Goal: Information Seeking & Learning: Learn about a topic

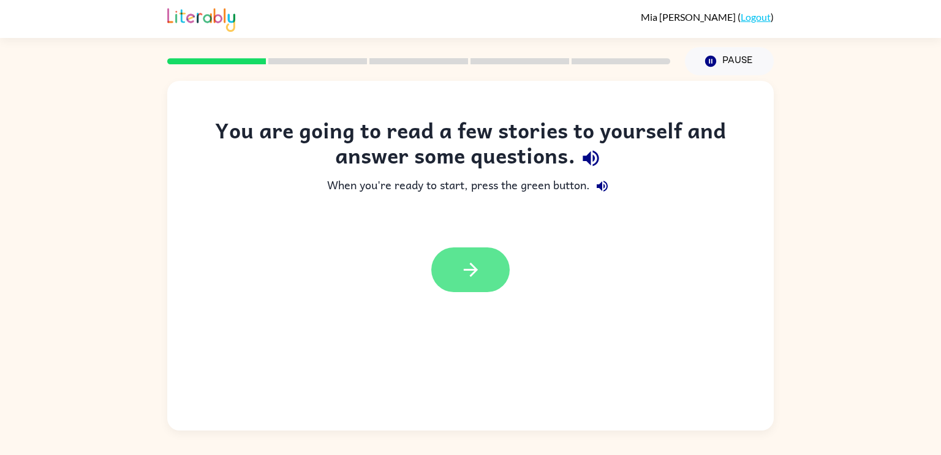
click at [475, 277] on icon "button" at bounding box center [470, 269] width 21 height 21
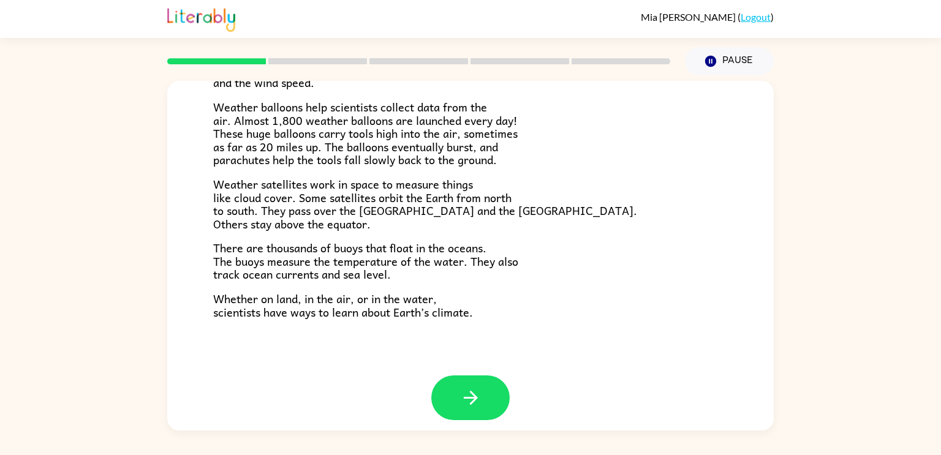
scroll to position [336, 0]
click at [470, 402] on icon "button" at bounding box center [470, 396] width 21 height 21
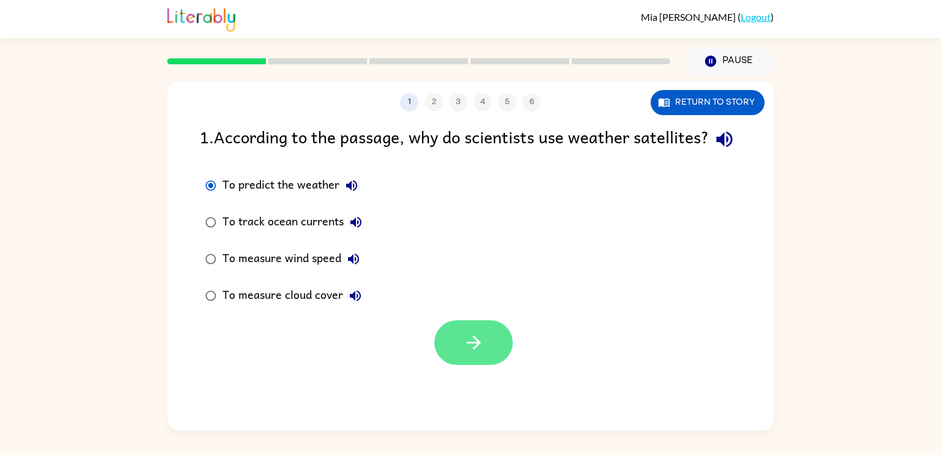
click at [451, 352] on button "button" at bounding box center [473, 342] width 78 height 45
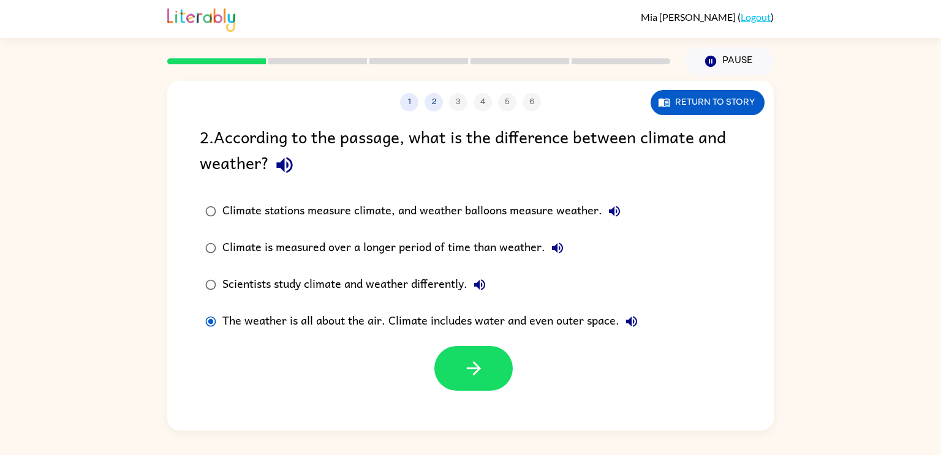
click at [502, 397] on div "1 2 3 4 5 6 Return to story 2 . According to the passage, what is the differenc…" at bounding box center [470, 256] width 606 height 350
click at [481, 371] on icon "button" at bounding box center [473, 368] width 21 height 21
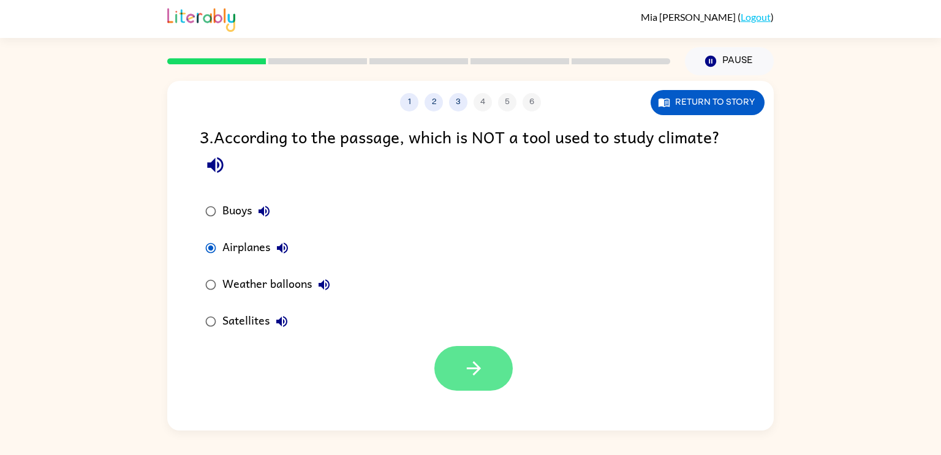
click at [450, 364] on button "button" at bounding box center [473, 368] width 78 height 45
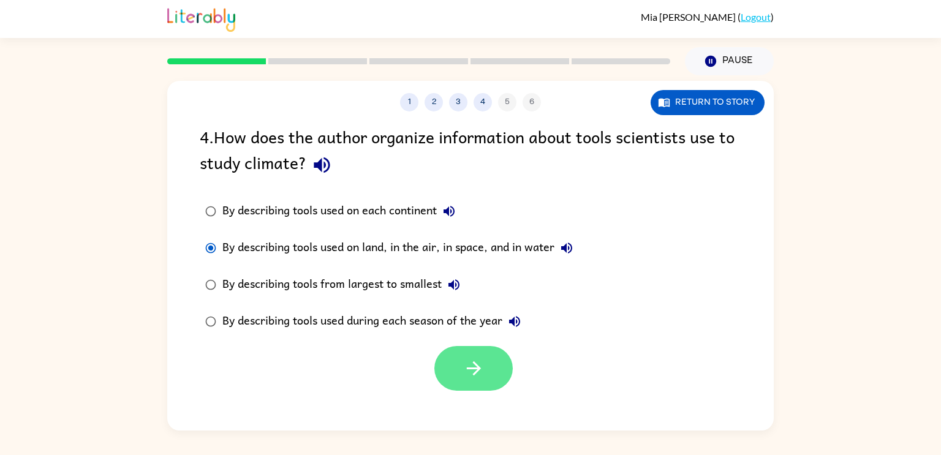
click at [480, 363] on icon "button" at bounding box center [473, 368] width 21 height 21
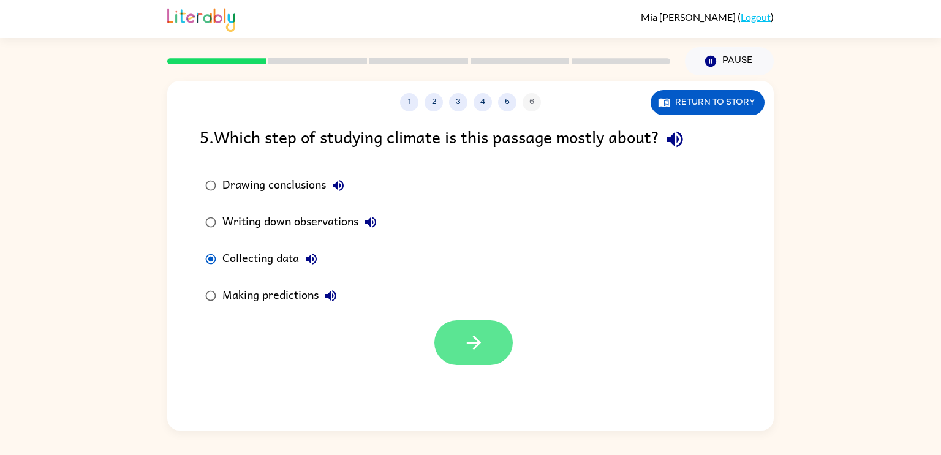
click at [465, 344] on icon "button" at bounding box center [473, 342] width 21 height 21
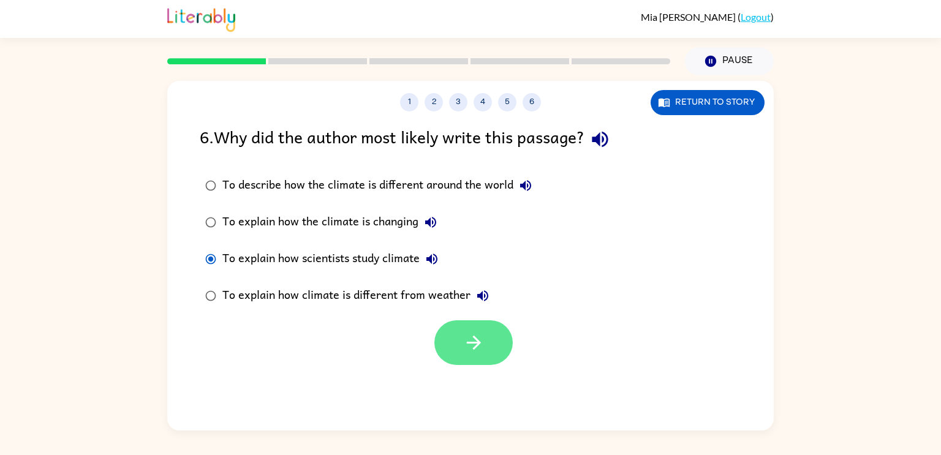
click at [481, 358] on button "button" at bounding box center [473, 342] width 78 height 45
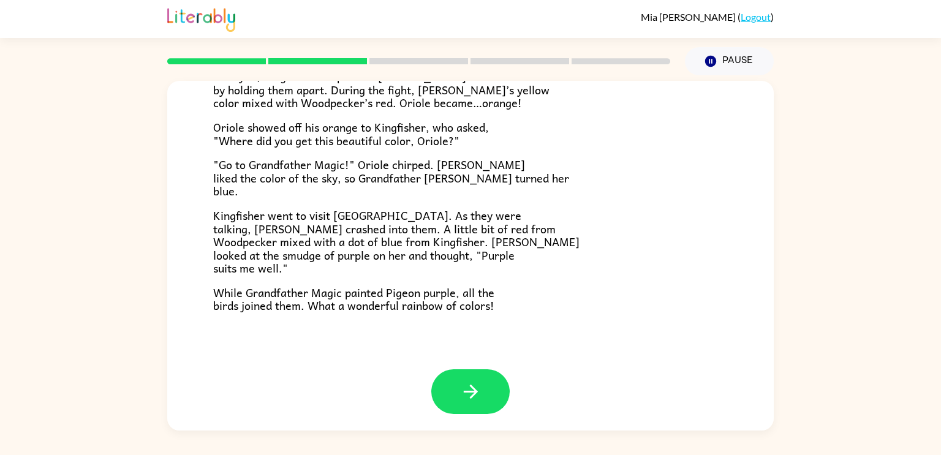
scroll to position [316, 0]
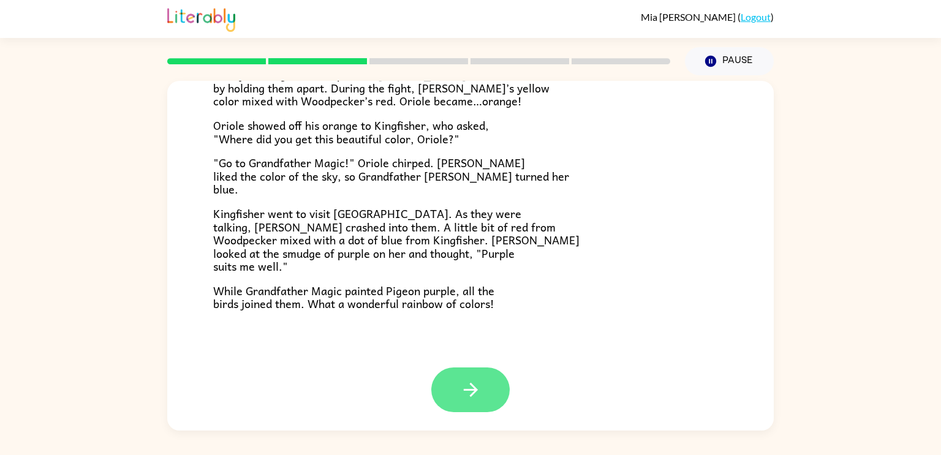
click at [456, 390] on button "button" at bounding box center [470, 389] width 78 height 45
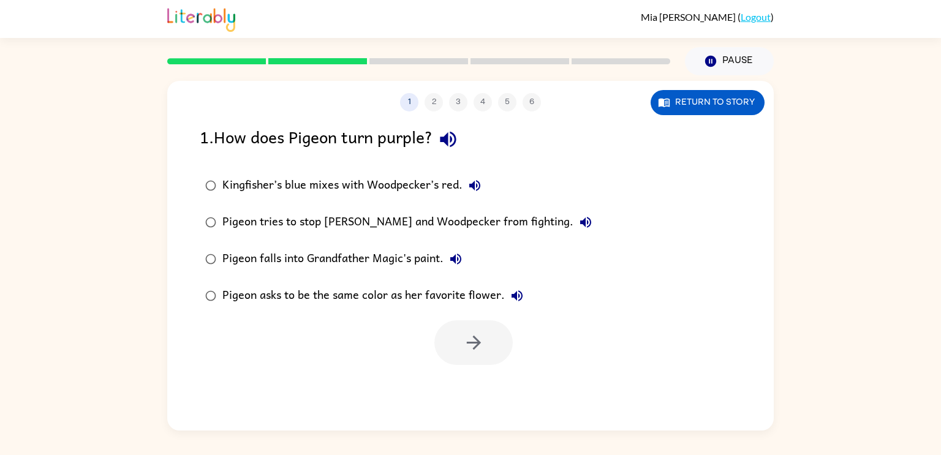
scroll to position [0, 0]
click at [462, 350] on button "button" at bounding box center [473, 342] width 78 height 45
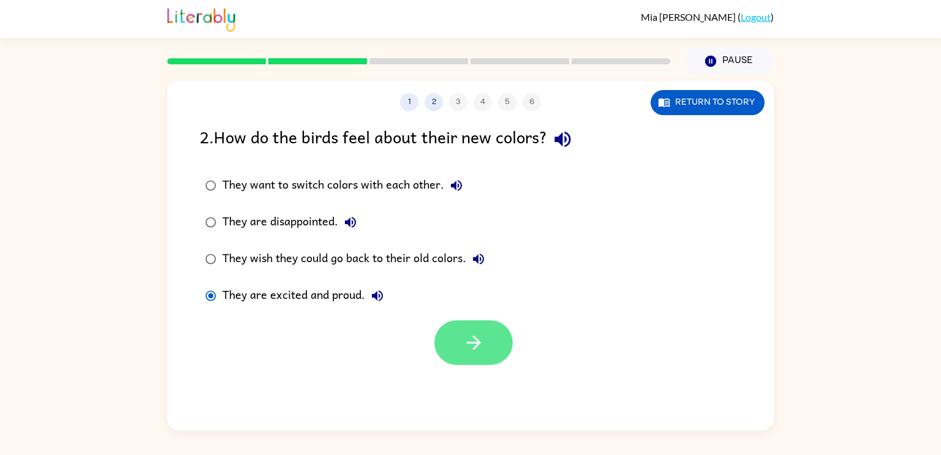
click at [456, 344] on button "button" at bounding box center [473, 342] width 78 height 45
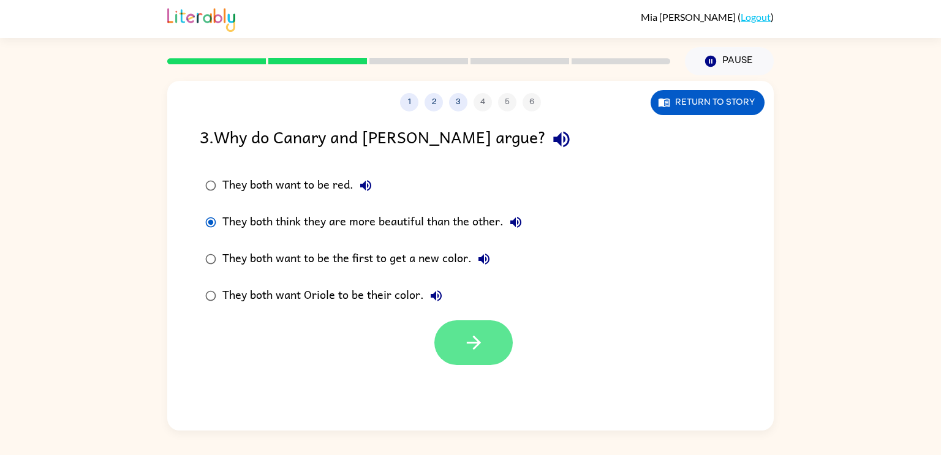
click at [456, 336] on button "button" at bounding box center [473, 342] width 78 height 45
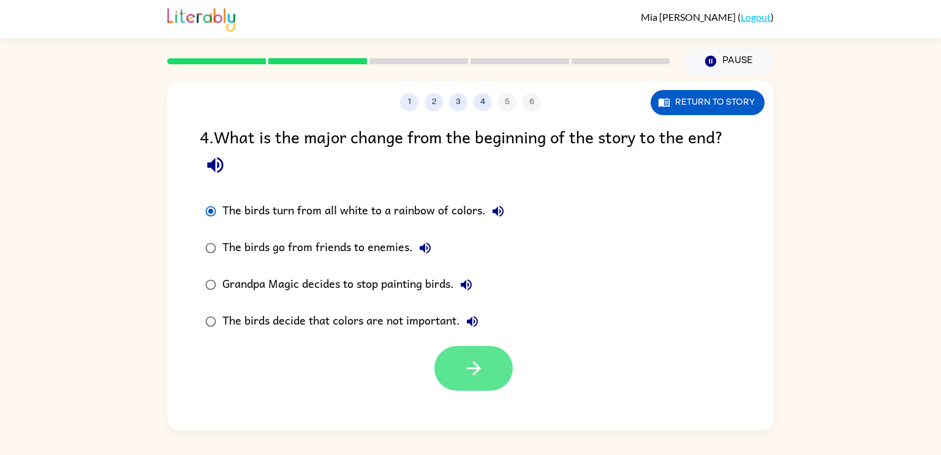
click at [462, 369] on button "button" at bounding box center [473, 368] width 78 height 45
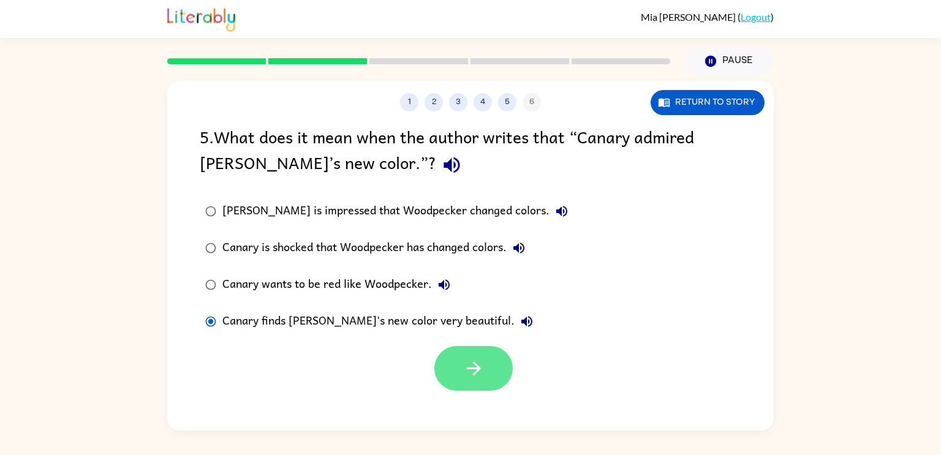
click at [464, 363] on icon "button" at bounding box center [473, 368] width 21 height 21
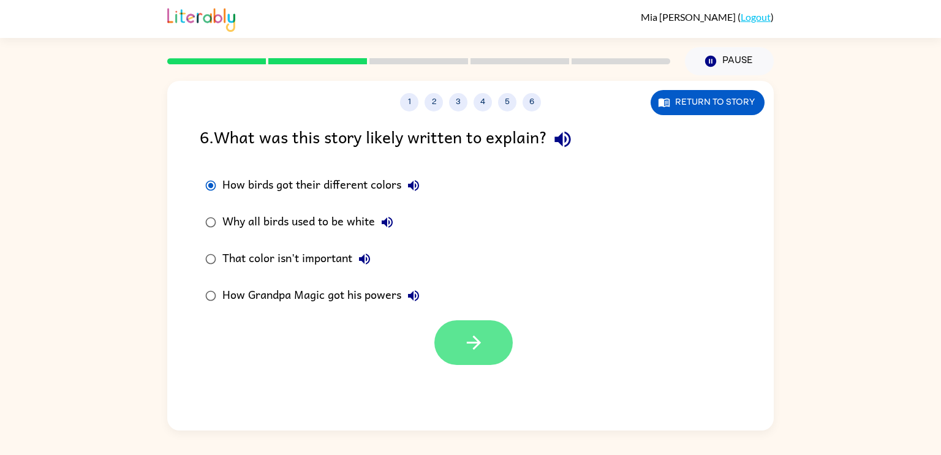
click at [473, 353] on icon "button" at bounding box center [473, 342] width 21 height 21
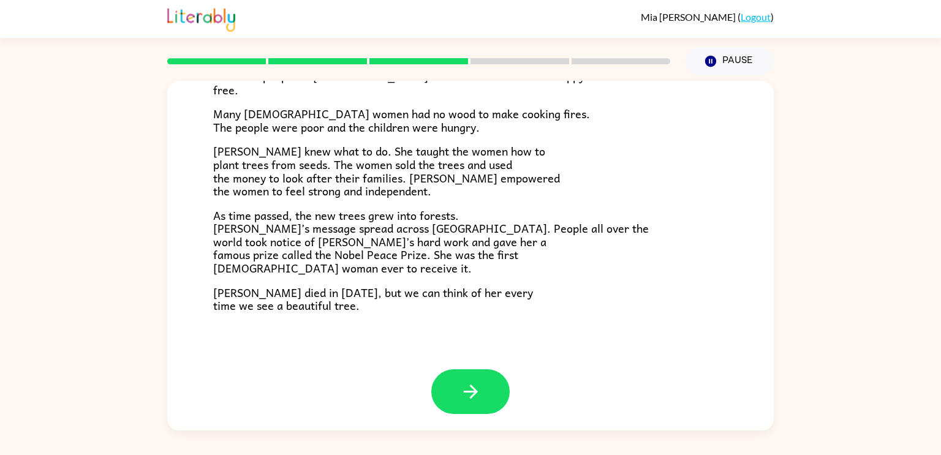
scroll to position [344, 0]
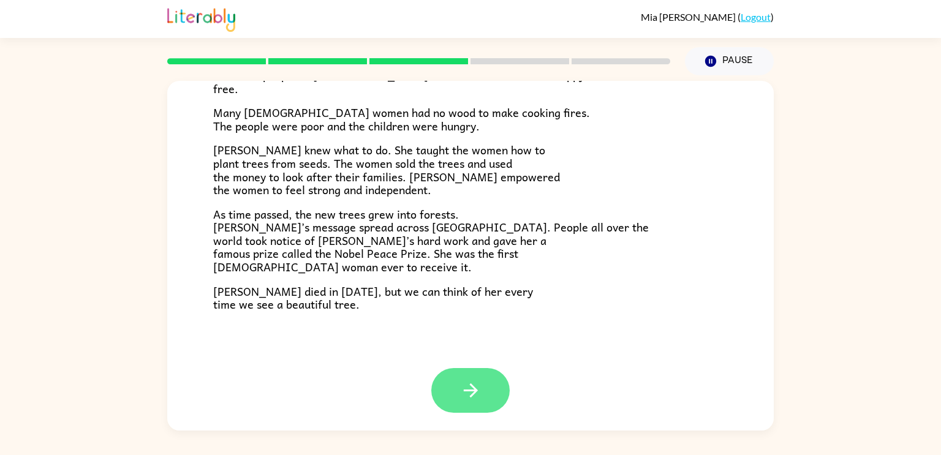
click at [465, 388] on icon "button" at bounding box center [470, 390] width 21 height 21
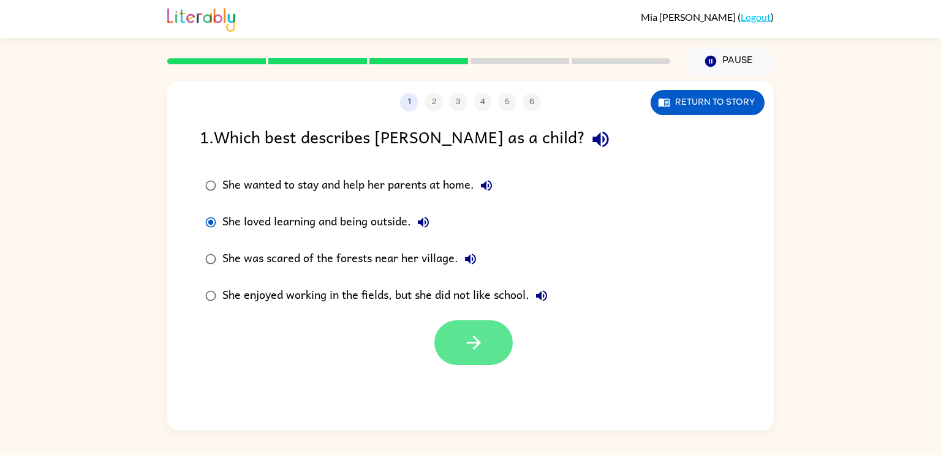
click at [493, 339] on button "button" at bounding box center [473, 342] width 78 height 45
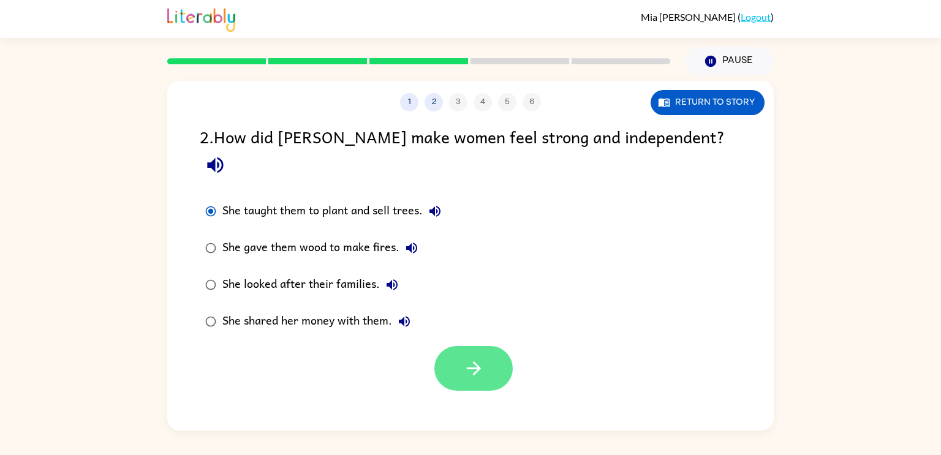
click at [461, 348] on button "button" at bounding box center [473, 368] width 78 height 45
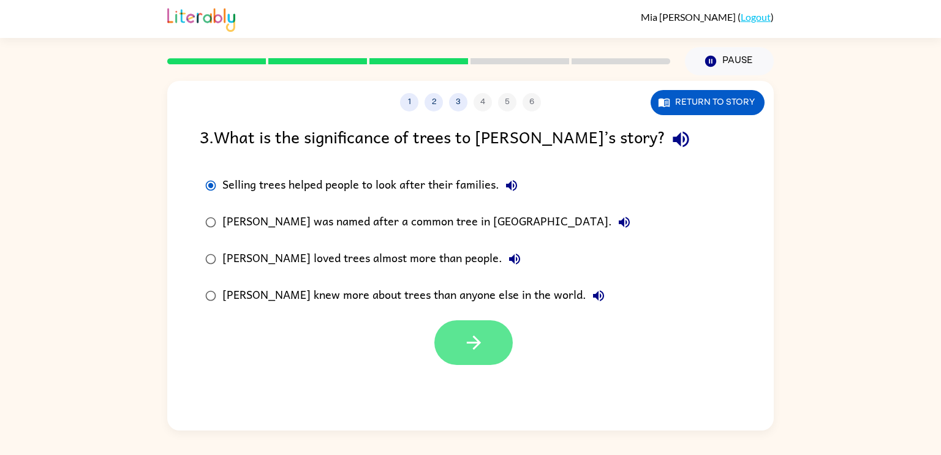
click at [461, 339] on button "button" at bounding box center [473, 342] width 78 height 45
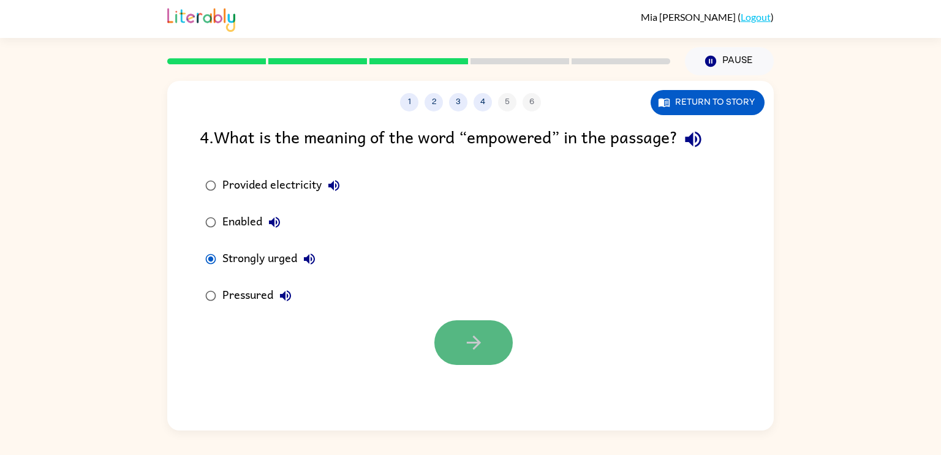
click at [456, 342] on button "button" at bounding box center [473, 342] width 78 height 45
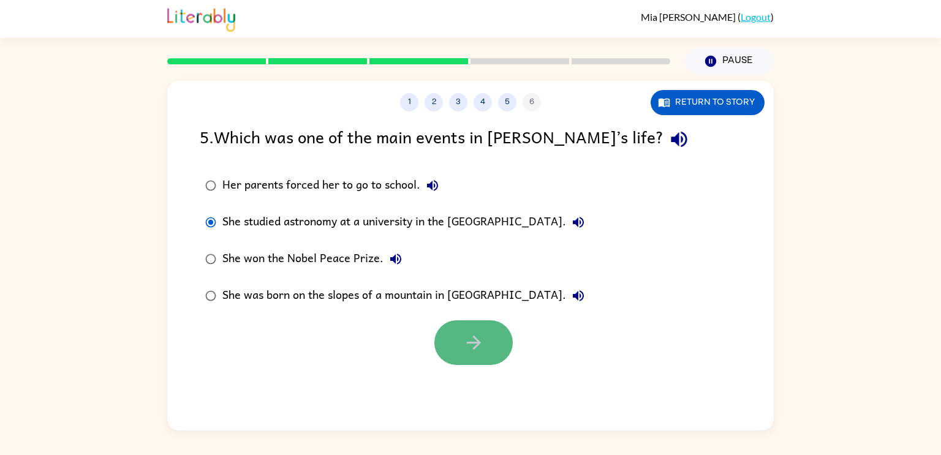
click at [473, 331] on button "button" at bounding box center [473, 342] width 78 height 45
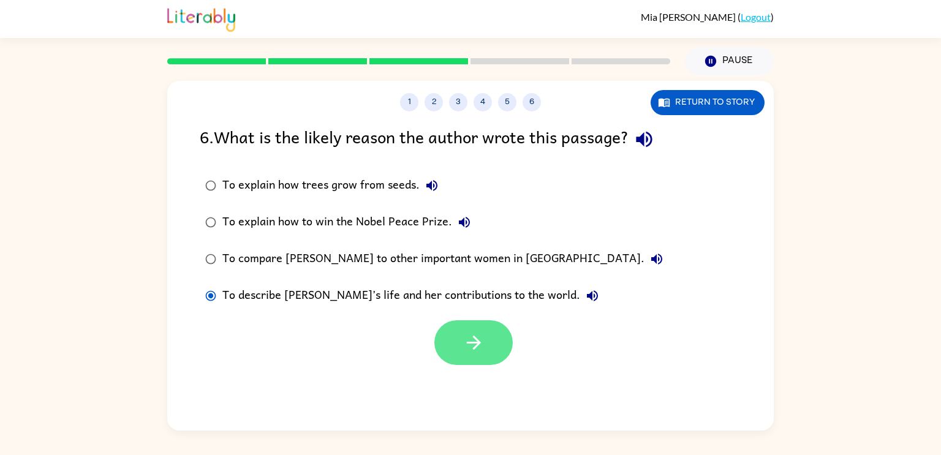
click at [469, 341] on icon "button" at bounding box center [473, 342] width 21 height 21
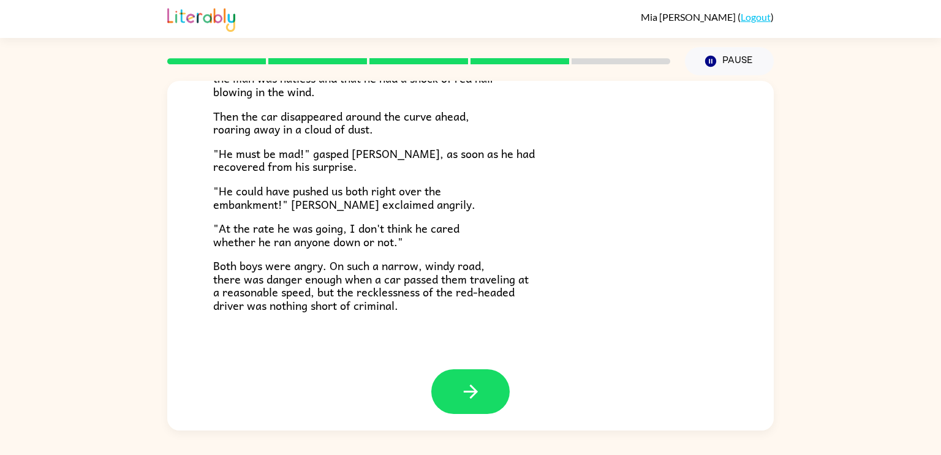
scroll to position [340, 0]
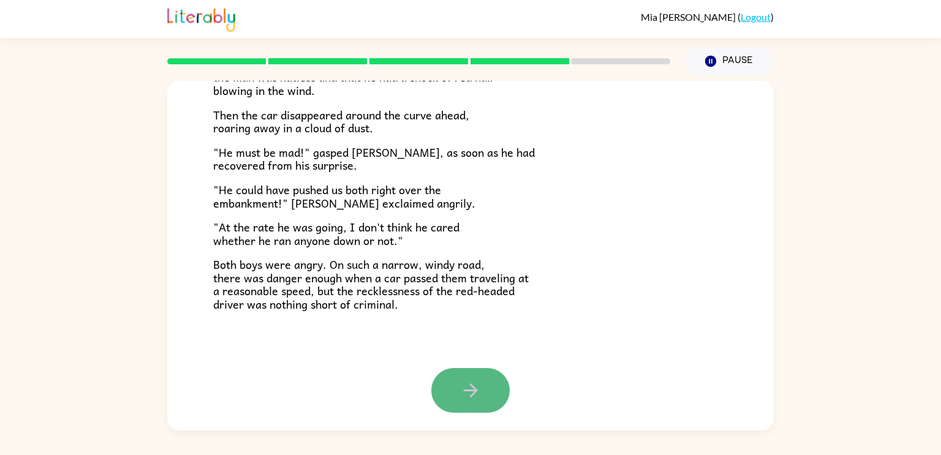
click at [468, 394] on icon "button" at bounding box center [470, 390] width 21 height 21
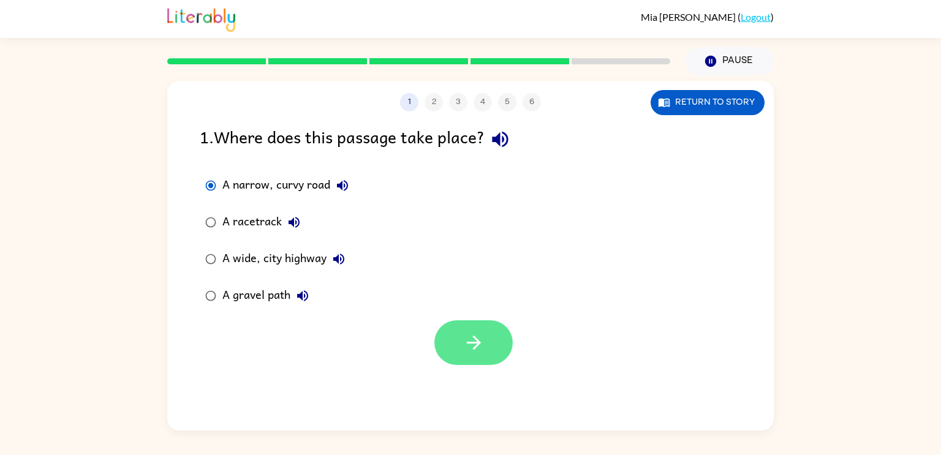
click at [461, 344] on button "button" at bounding box center [473, 342] width 78 height 45
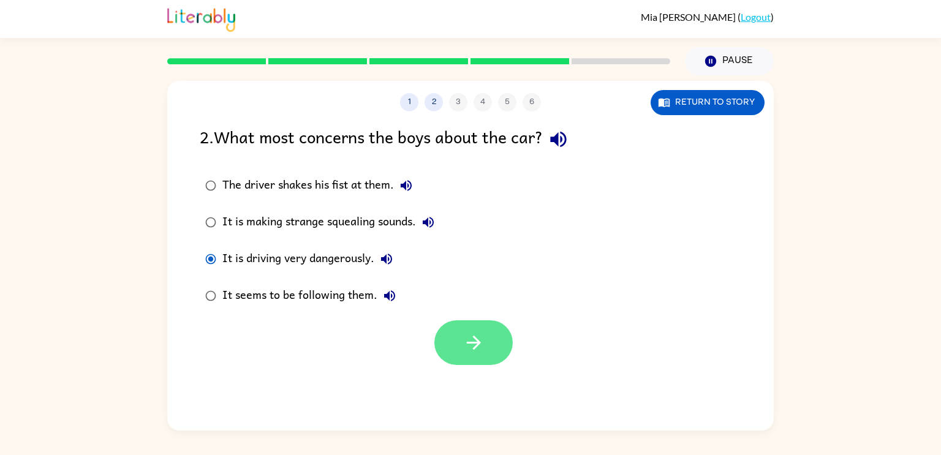
click at [469, 352] on icon "button" at bounding box center [473, 342] width 21 height 21
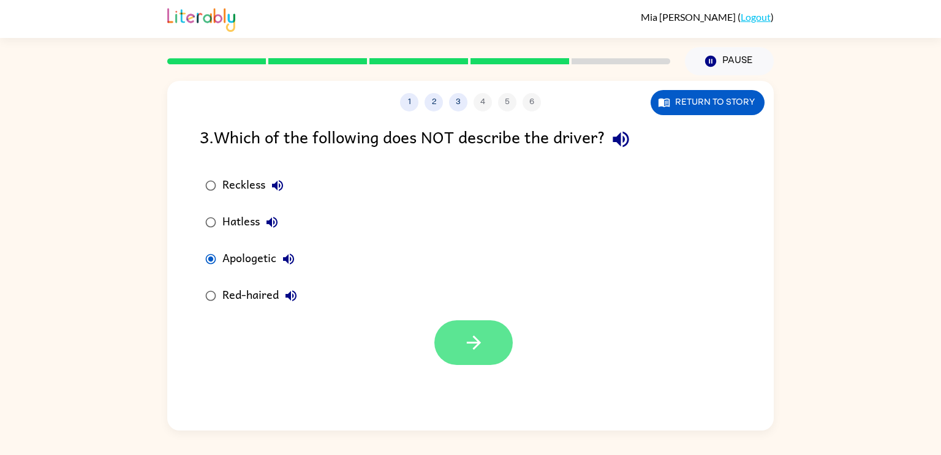
click at [482, 341] on icon "button" at bounding box center [473, 342] width 21 height 21
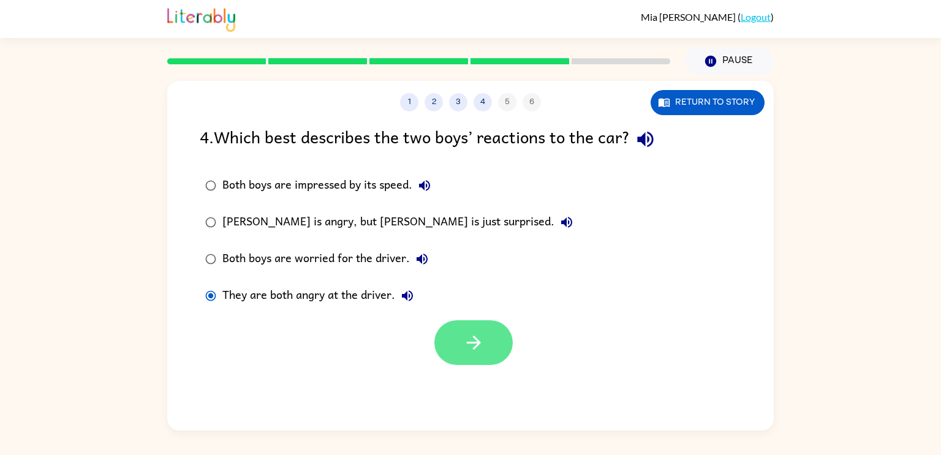
click at [459, 359] on button "button" at bounding box center [473, 342] width 78 height 45
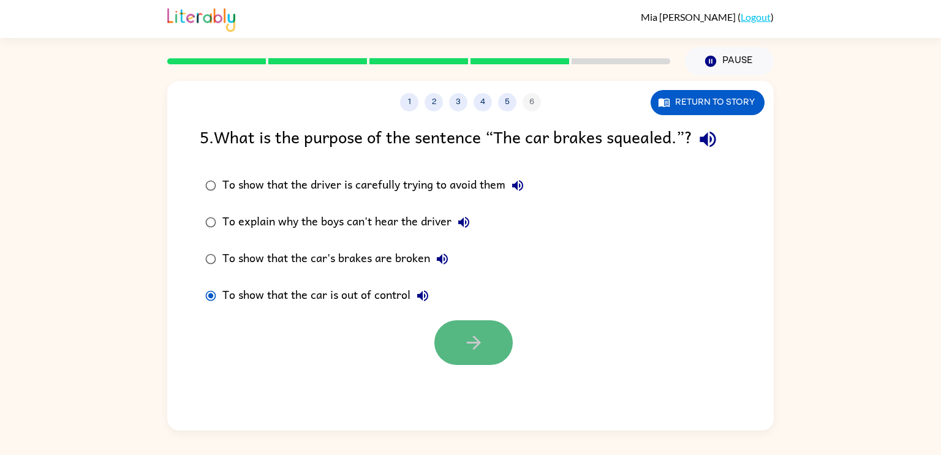
click at [481, 335] on icon "button" at bounding box center [473, 342] width 21 height 21
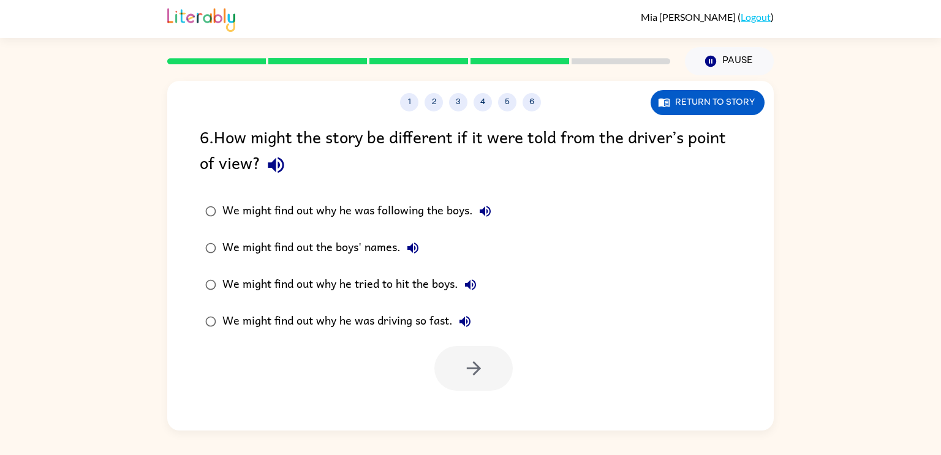
click at [196, 320] on label "We might find out why he was driving so fast." at bounding box center [348, 321] width 310 height 37
click at [466, 378] on icon "button" at bounding box center [473, 368] width 21 height 21
